Goal: Task Accomplishment & Management: Use online tool/utility

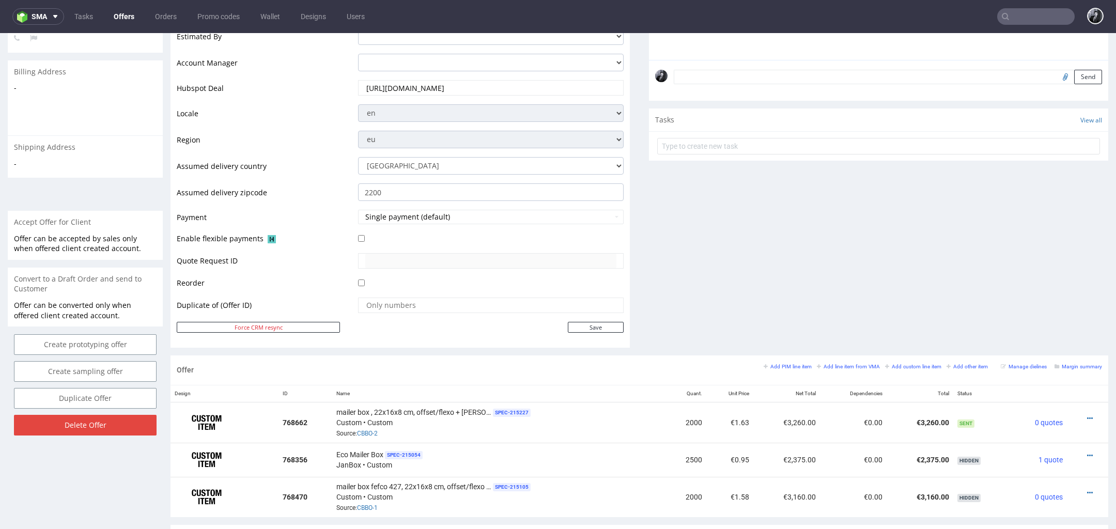
scroll to position [328, 0]
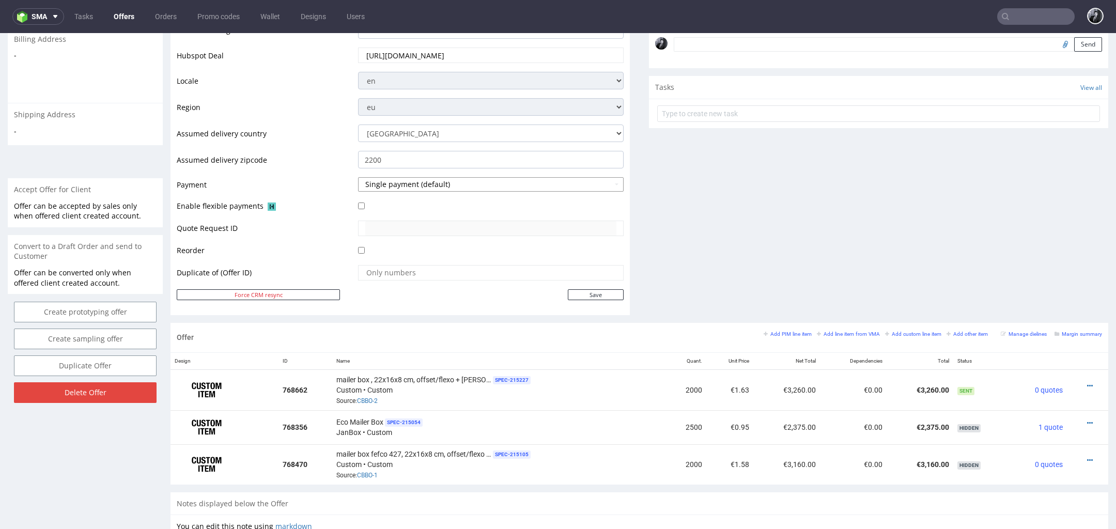
click at [466, 183] on button "Single payment (default)" at bounding box center [491, 184] width 266 height 14
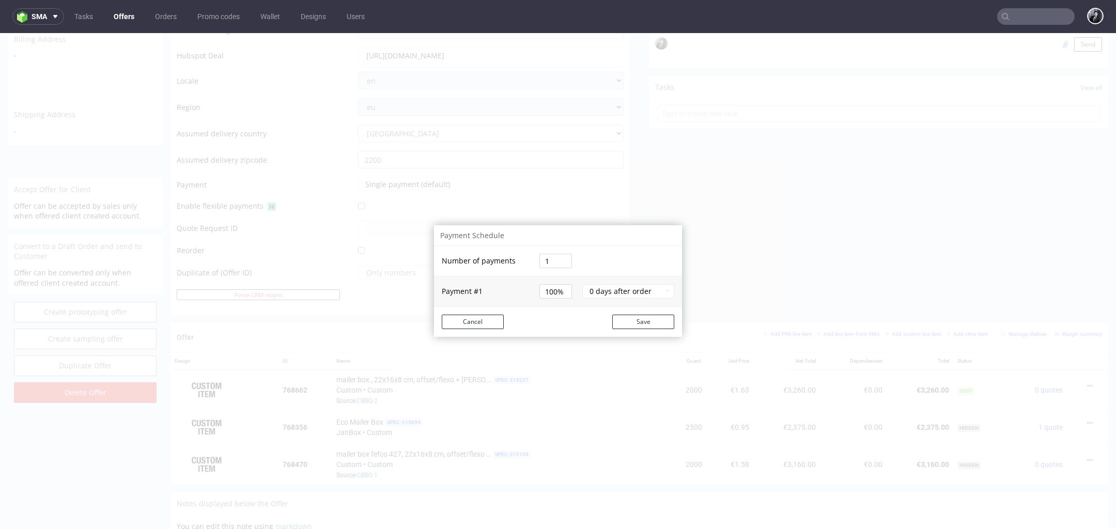
click at [546, 266] on input "1" at bounding box center [555, 261] width 33 height 14
type input "2"
click at [549, 292] on tbody "Number of payments 2 Payment # 1 50% 0 days after order" at bounding box center [558, 276] width 248 height 60
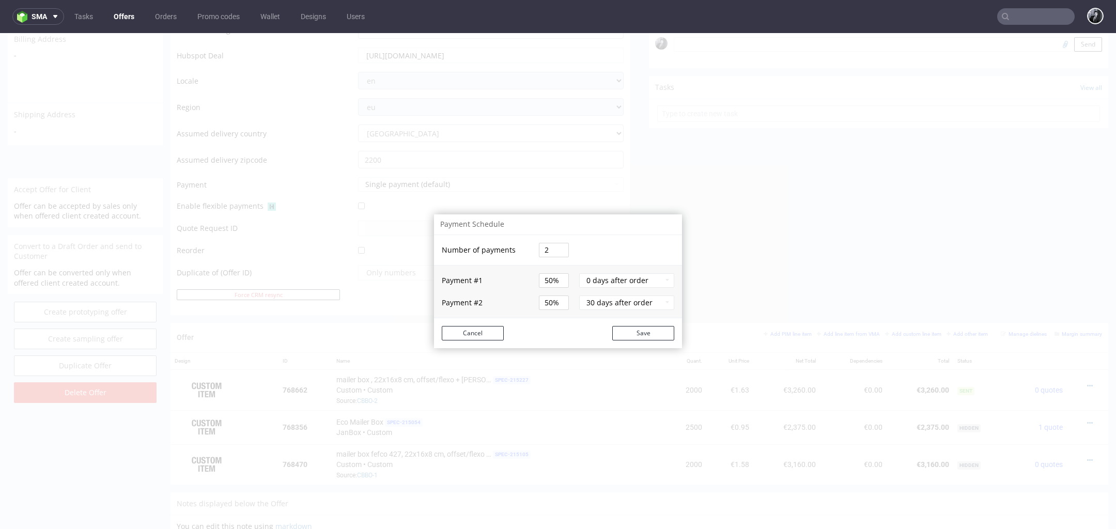
click at [544, 281] on input "50%" at bounding box center [554, 280] width 30 height 14
type input "27%"
type input "73%"
click at [547, 304] on input "73%" at bounding box center [554, 302] width 30 height 14
click at [585, 281] on button "0 days after order" at bounding box center [626, 280] width 95 height 14
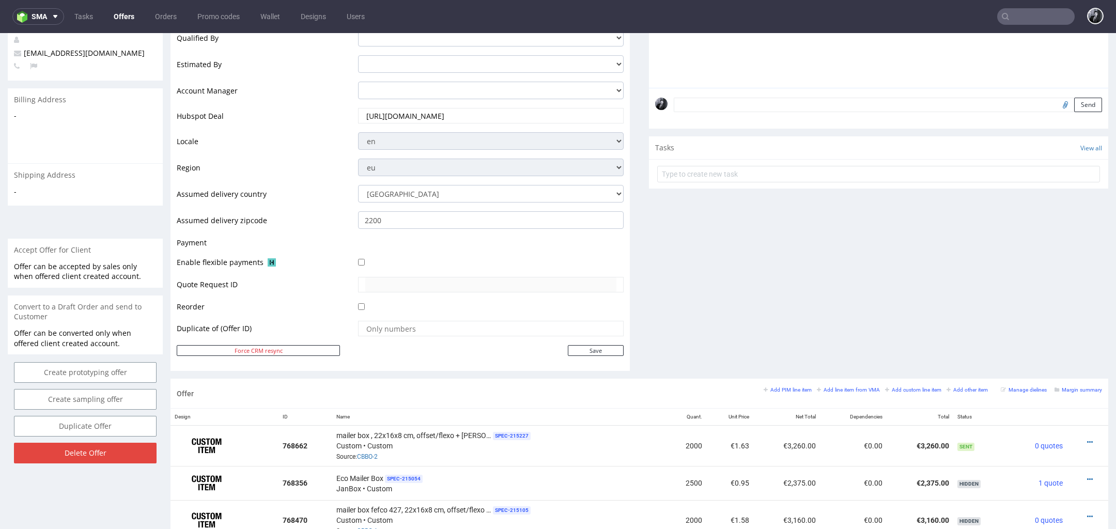
scroll to position [272, 0]
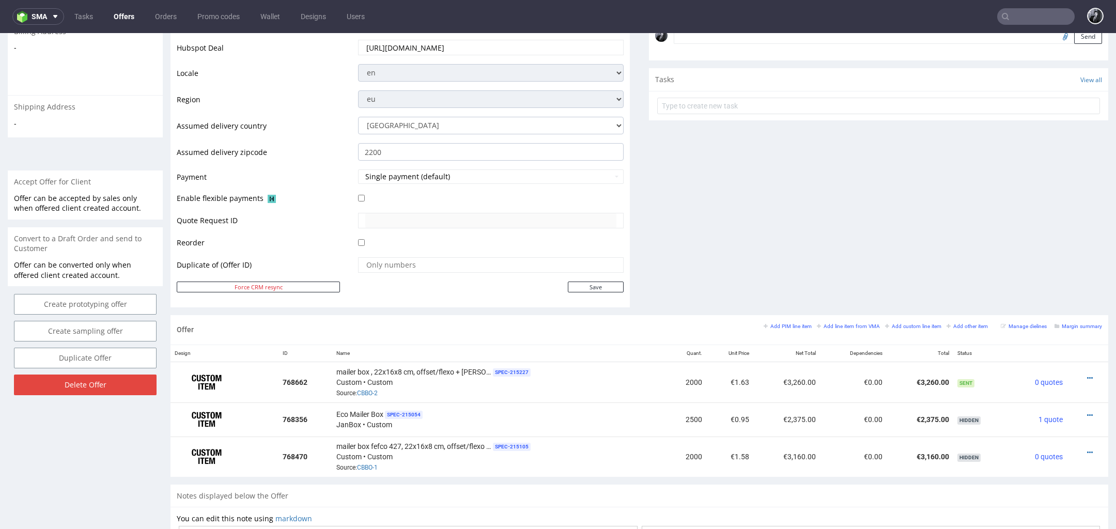
scroll to position [338, 0]
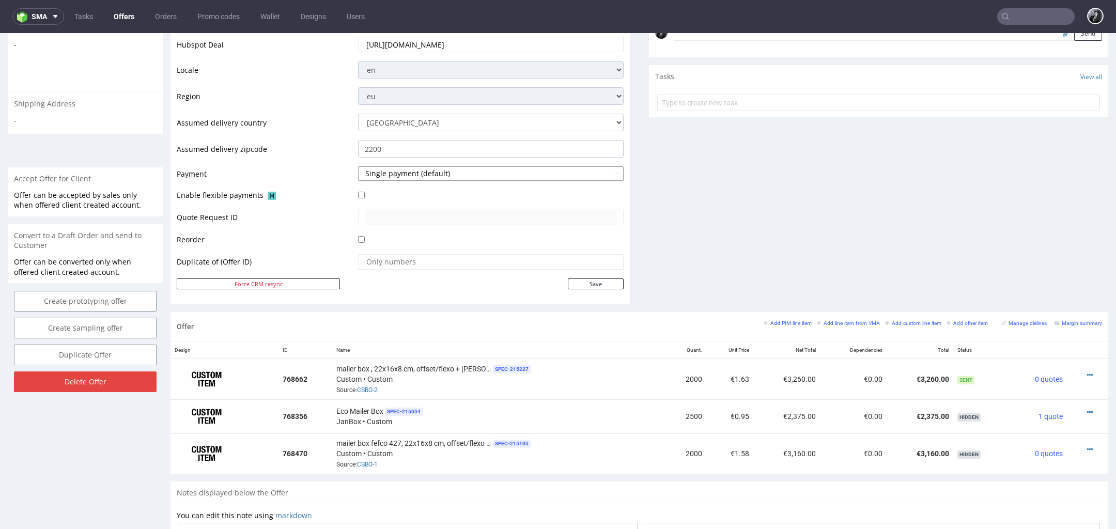
click at [443, 175] on button "Single payment (default)" at bounding box center [491, 173] width 266 height 14
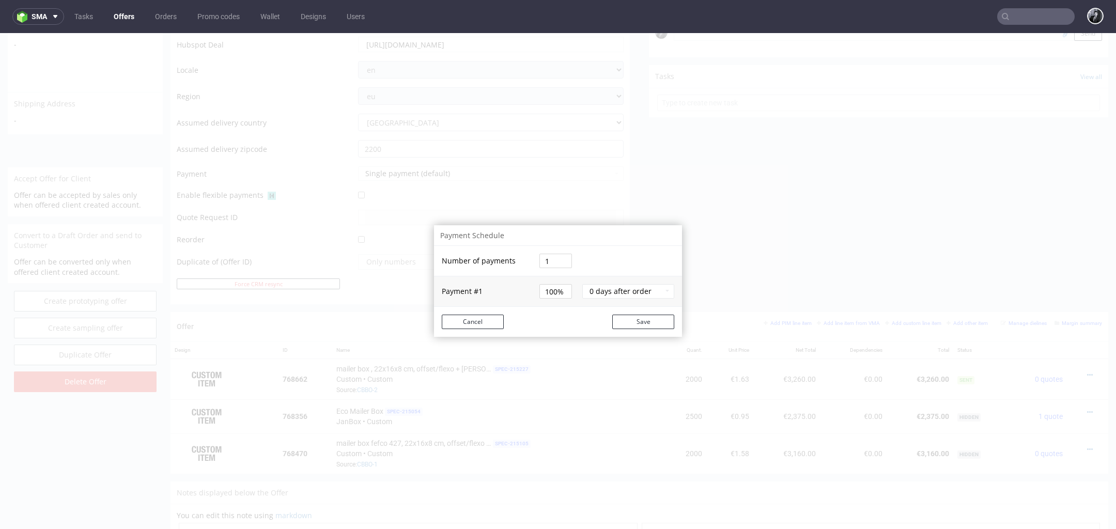
click at [545, 256] on input "1" at bounding box center [555, 261] width 33 height 14
type input "2"
type input "50%"
click at [610, 290] on tbody "Number of payments 2 Payment # 1 50% 0 days after order" at bounding box center [558, 276] width 248 height 60
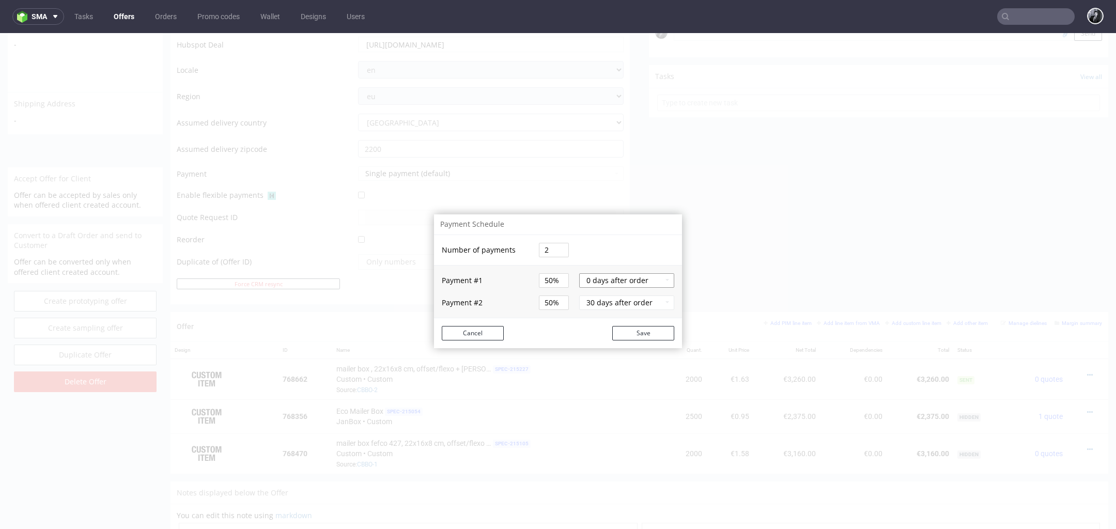
click at [622, 284] on button "0 days after order" at bounding box center [626, 280] width 95 height 14
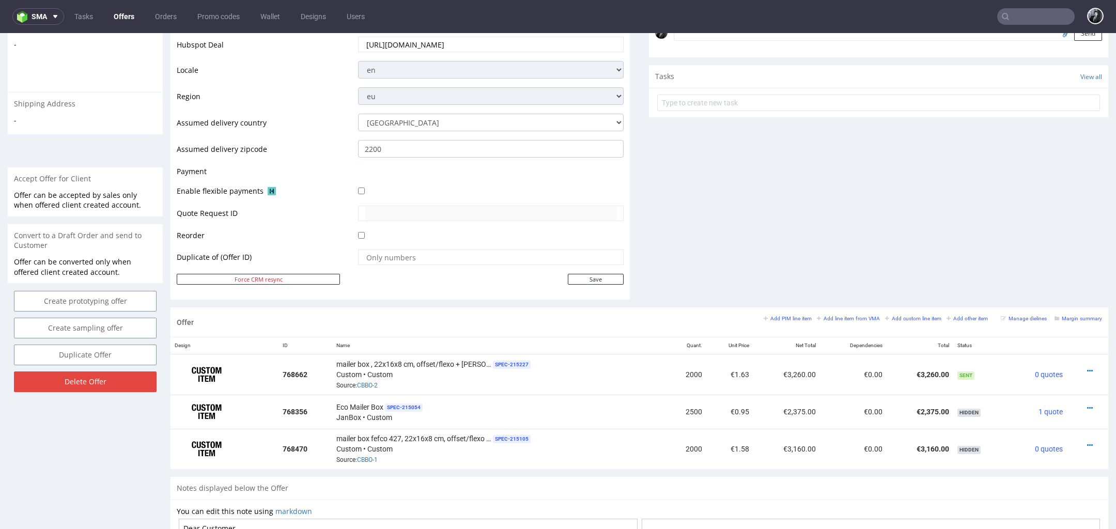
click at [369, 172] on td at bounding box center [489, 174] width 268 height 19
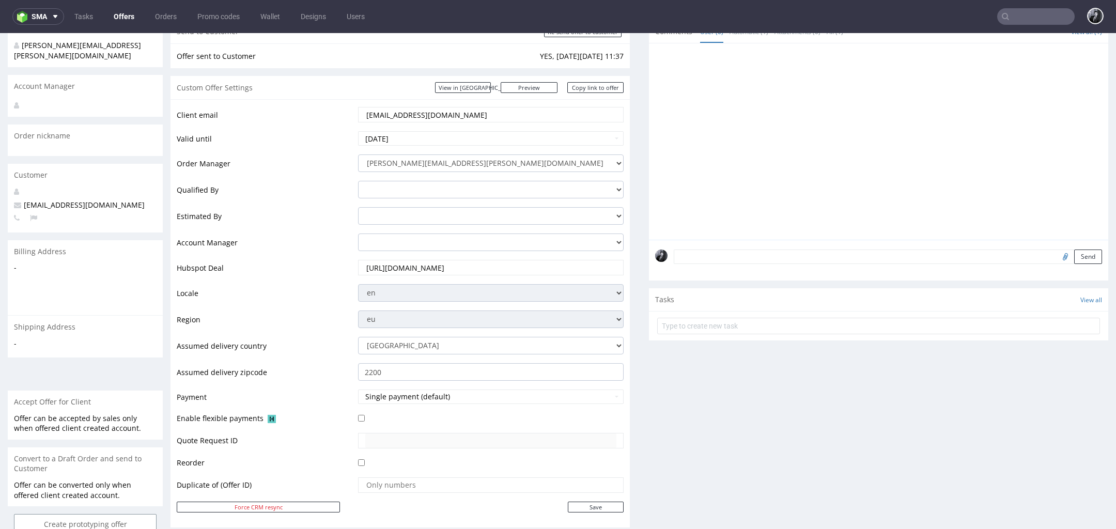
scroll to position [161, 0]
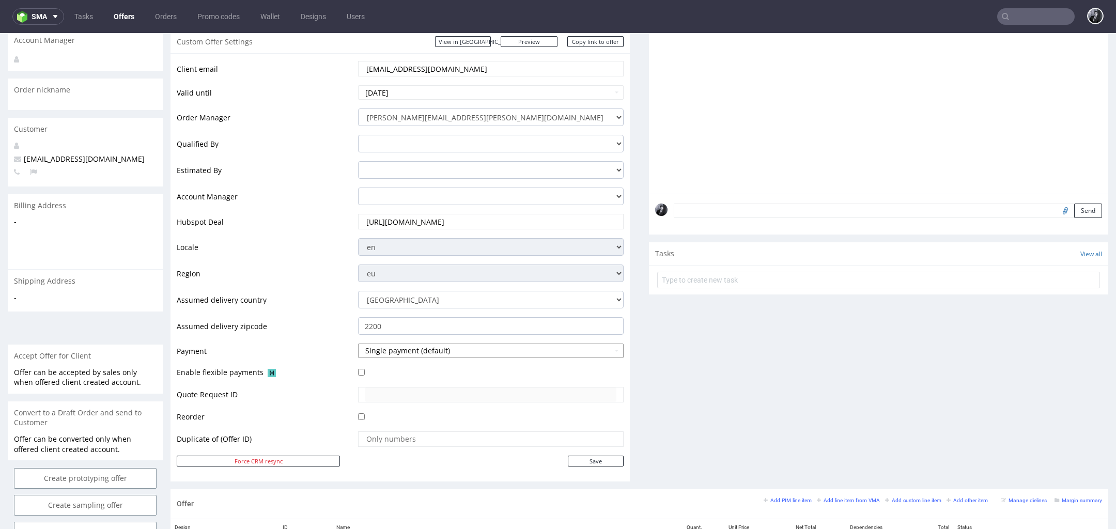
click at [472, 357] on button "Single payment (default)" at bounding box center [491, 351] width 266 height 14
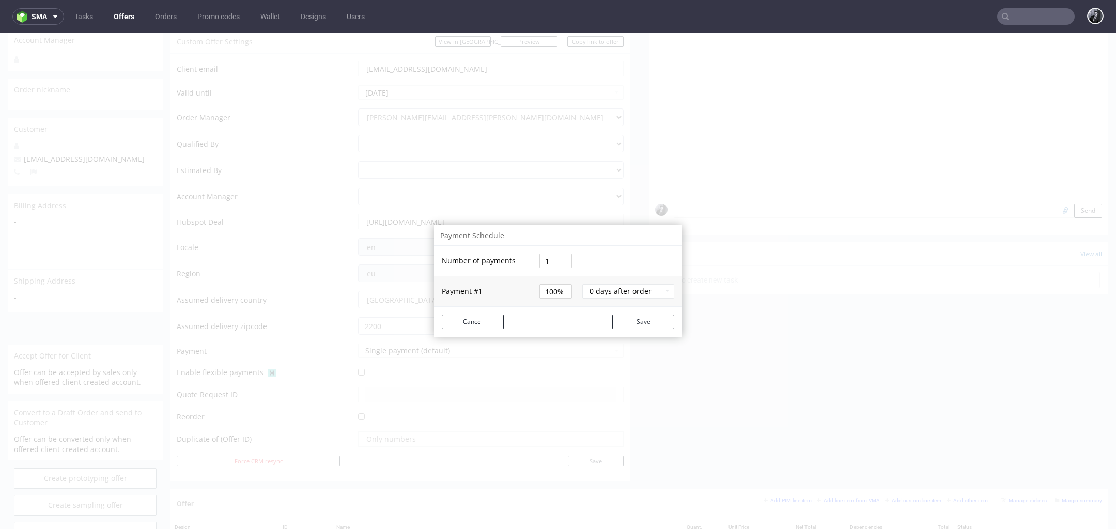
click at [554, 258] on input "1" at bounding box center [555, 261] width 33 height 14
type input "2"
type input "50%"
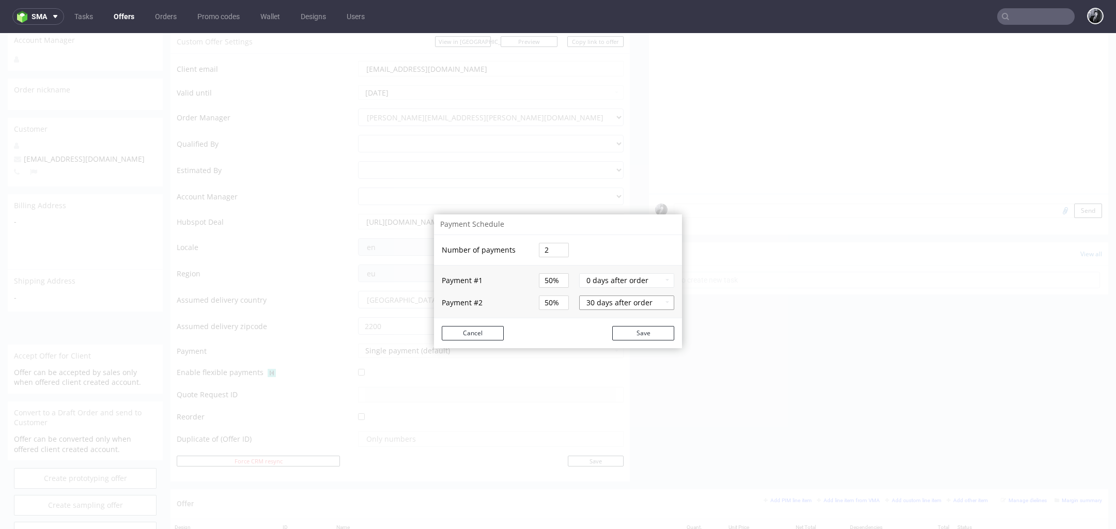
click at [637, 302] on button "30 days after order" at bounding box center [626, 302] width 95 height 14
